Goal: Obtain resource: Obtain resource

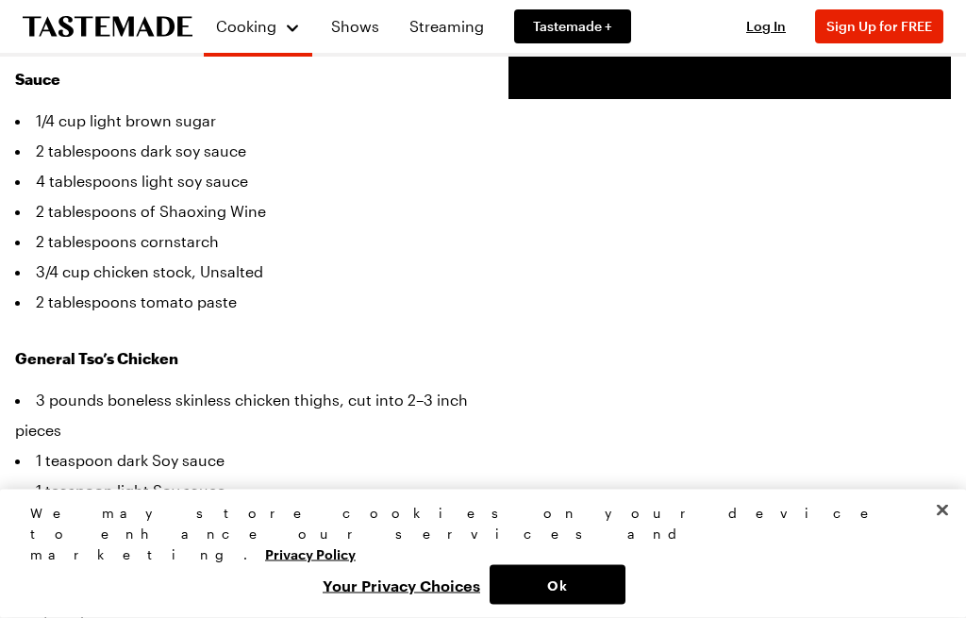
scroll to position [634, 0]
click at [957, 531] on button "Close" at bounding box center [943, 511] width 42 height 42
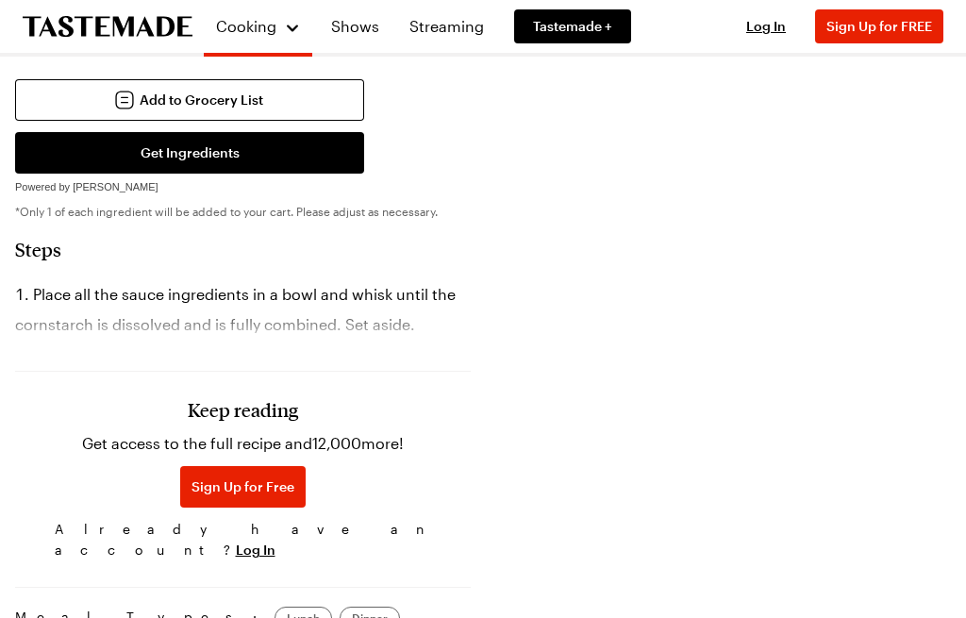
scroll to position [1665, 0]
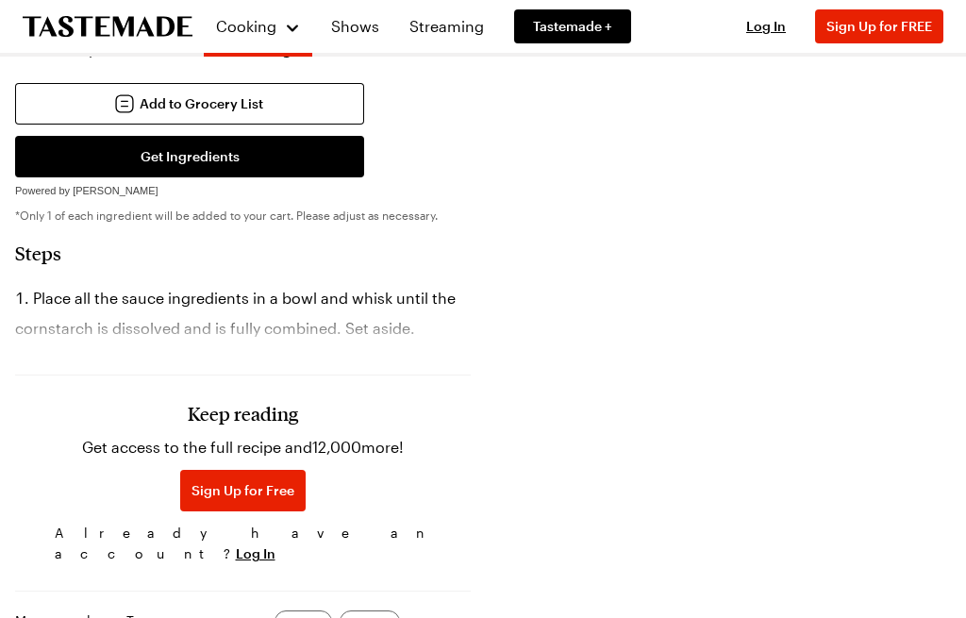
click at [39, 283] on li "Place all the sauce ingredients in a bowl and whisk until the cornstarch is dis…" at bounding box center [243, 313] width 456 height 60
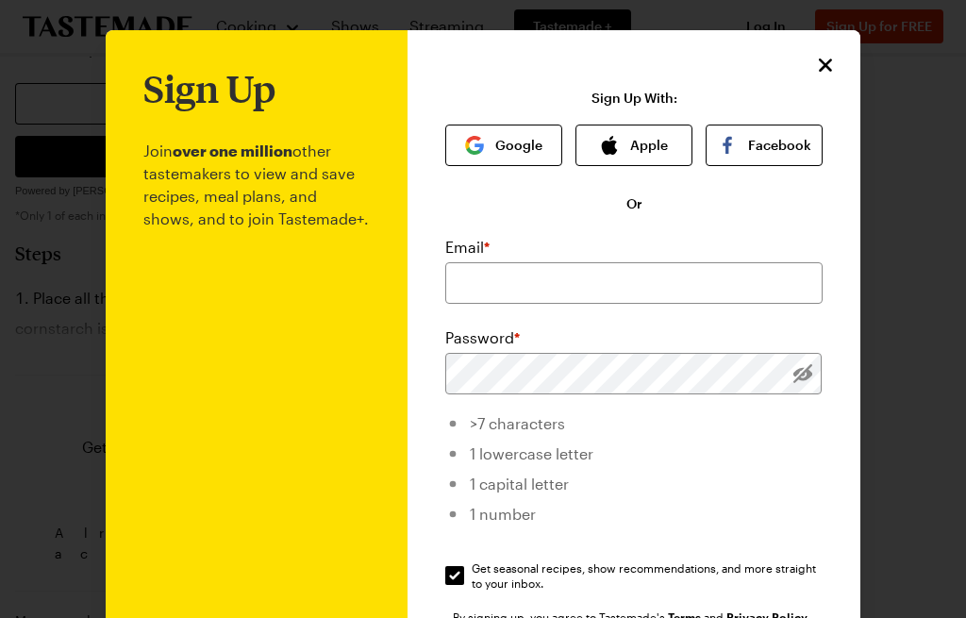
scroll to position [0, 0]
click at [827, 69] on icon "Close" at bounding box center [825, 65] width 23 height 23
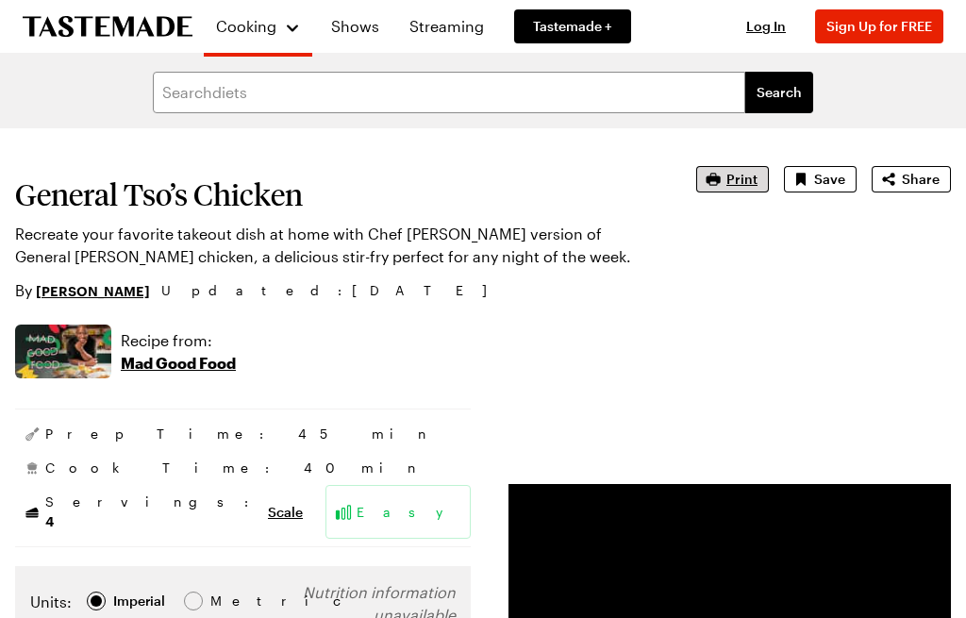
click at [723, 167] on button "Print" at bounding box center [732, 179] width 73 height 26
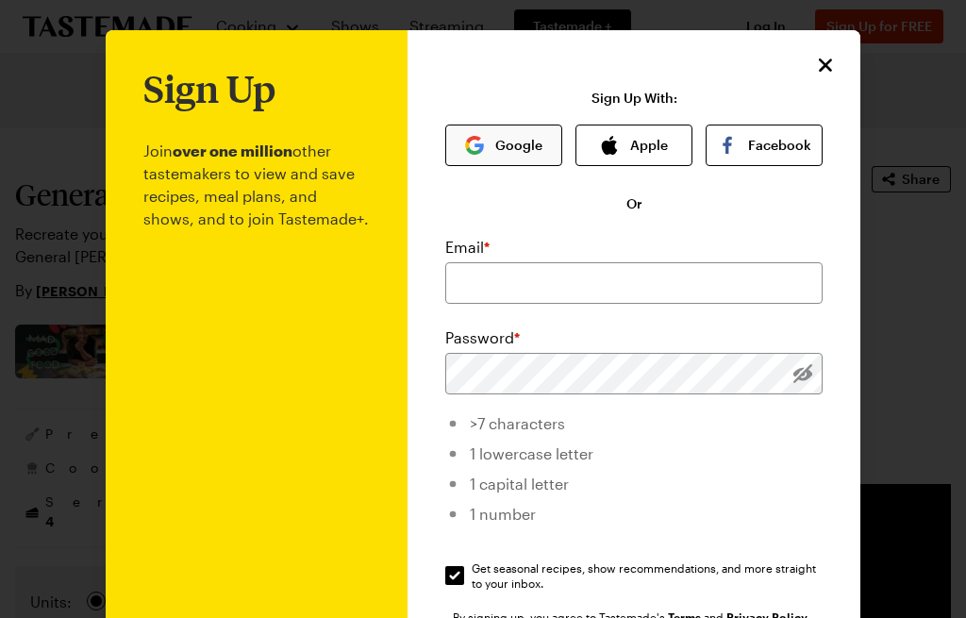
click at [504, 143] on button "Google" at bounding box center [503, 146] width 117 height 42
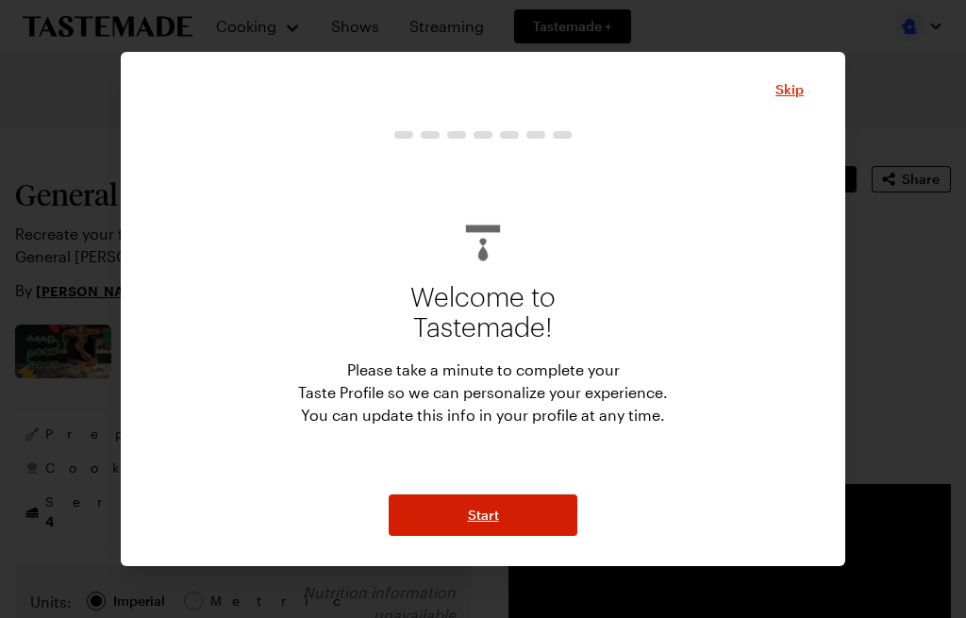
click at [484, 509] on span "Start" at bounding box center [483, 515] width 31 height 19
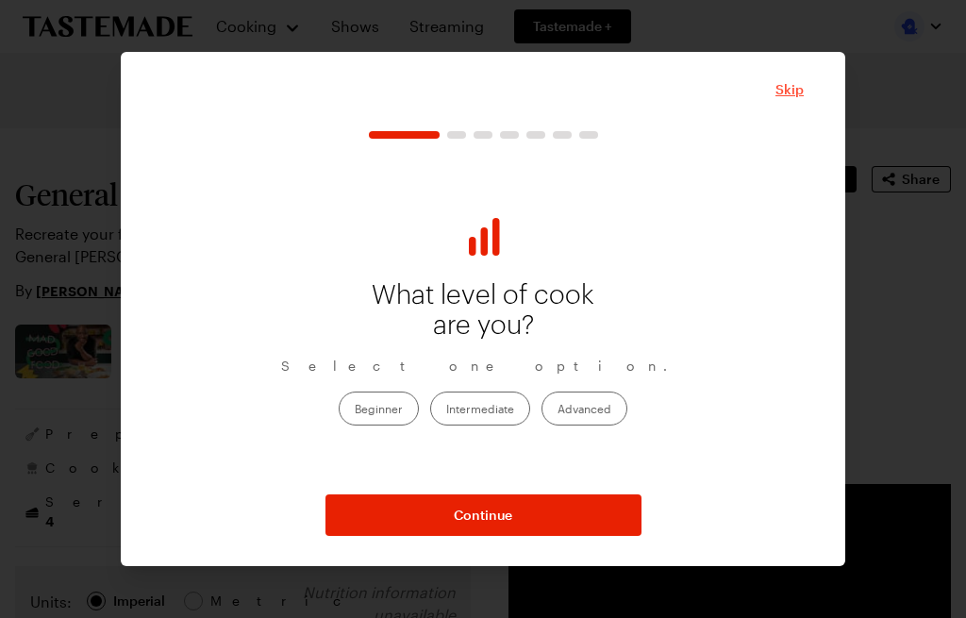
click at [797, 87] on span "Skip" at bounding box center [790, 89] width 28 height 19
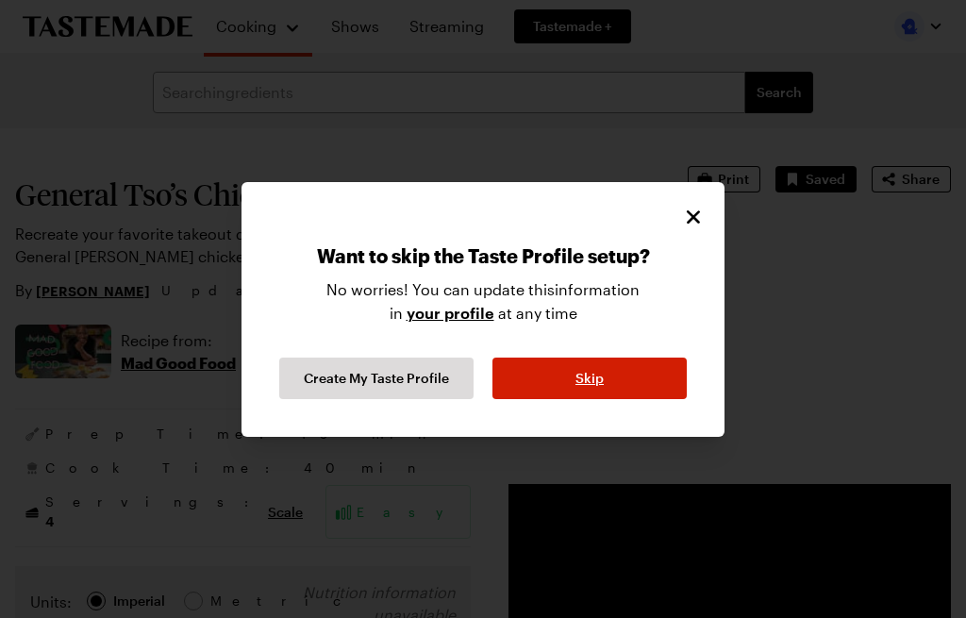
click at [581, 378] on span "Skip" at bounding box center [590, 378] width 28 height 19
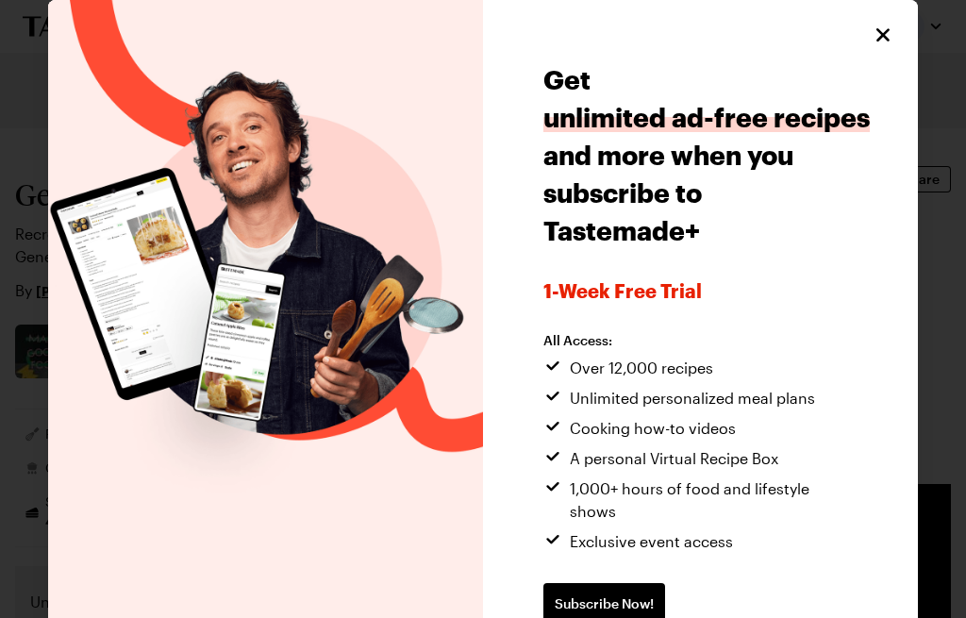
click at [881, 37] on icon "Close" at bounding box center [883, 34] width 13 height 13
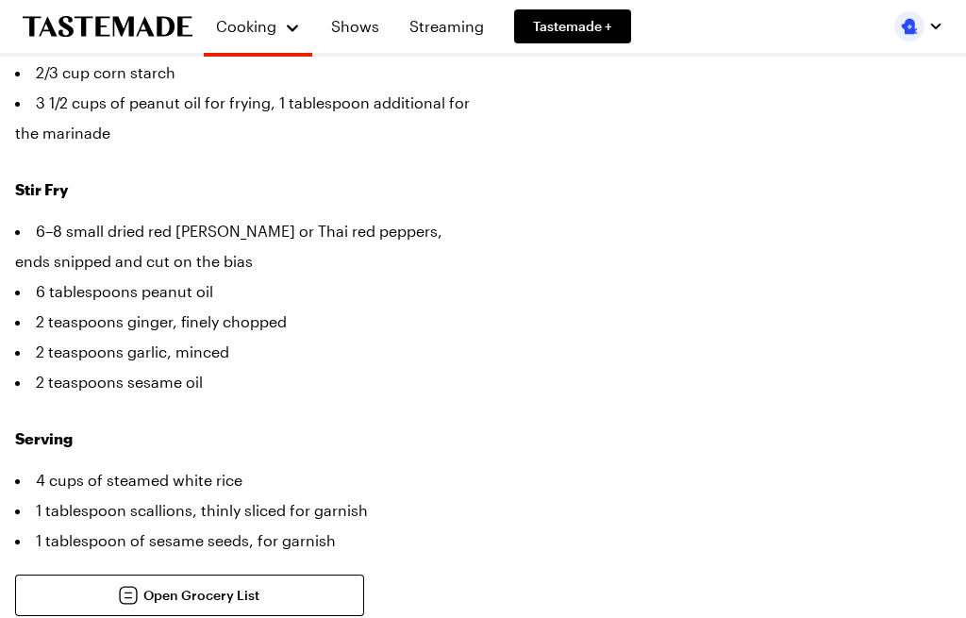
scroll to position [1184, 0]
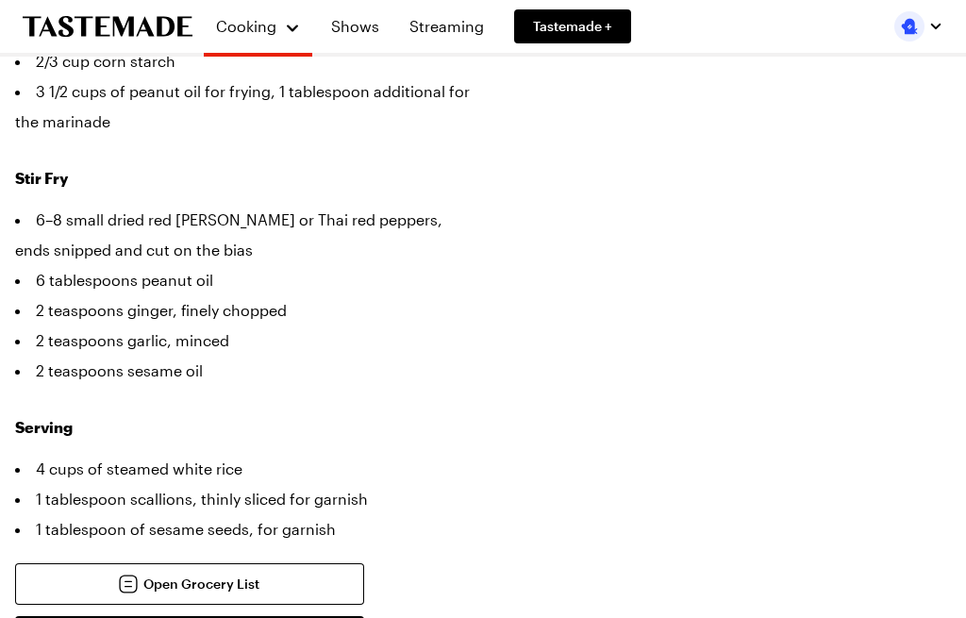
type textarea "x"
